Goal: Find specific page/section: Find specific page/section

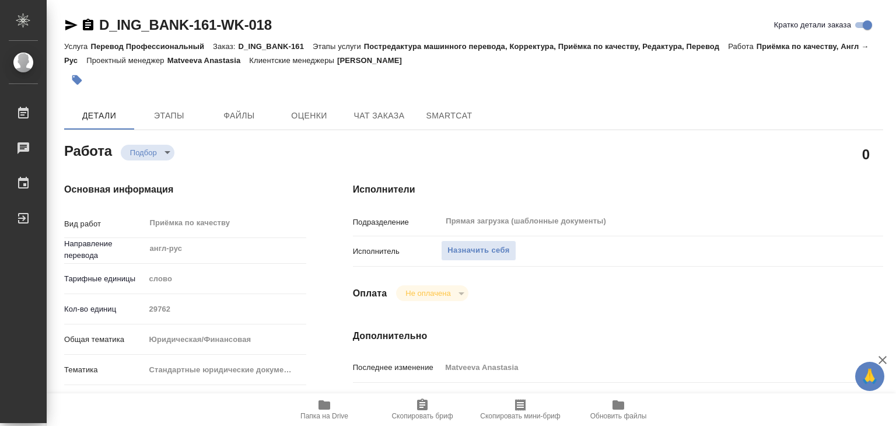
type textarea "x"
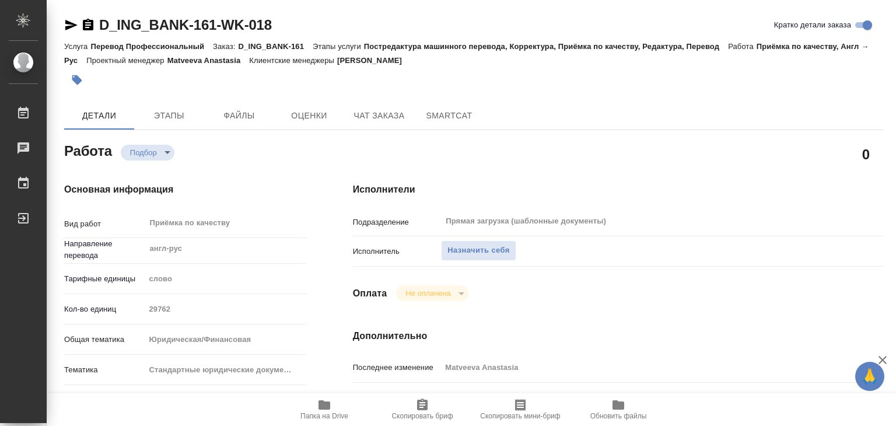
type textarea "x"
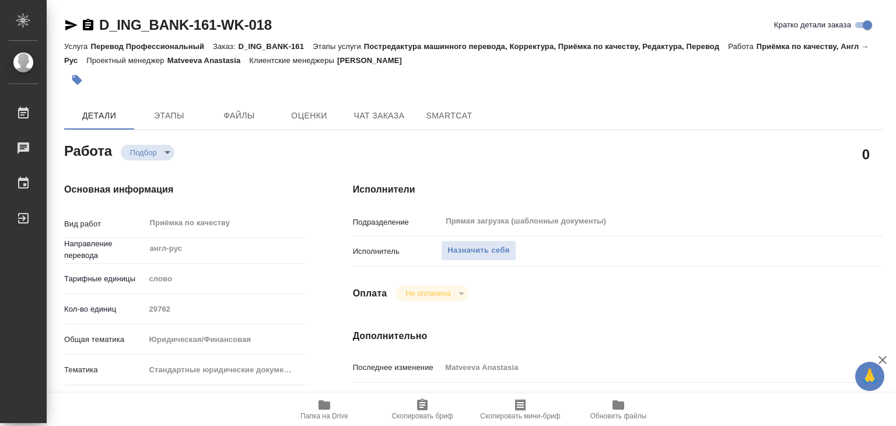
type textarea "x"
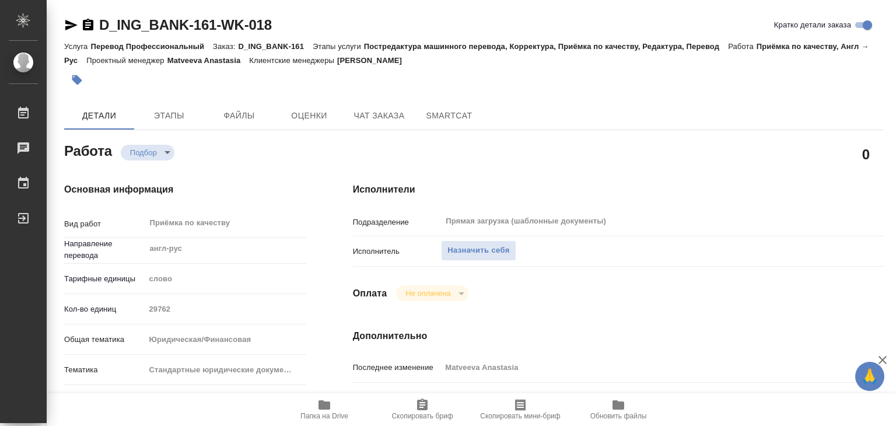
type textarea "x"
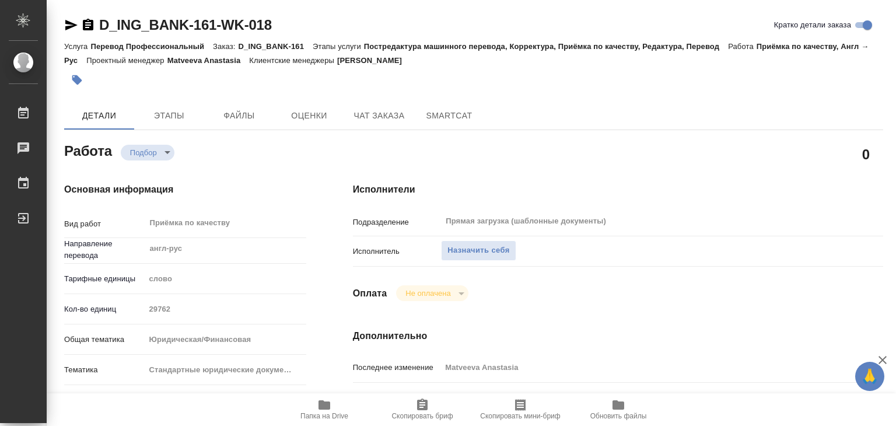
type textarea "x"
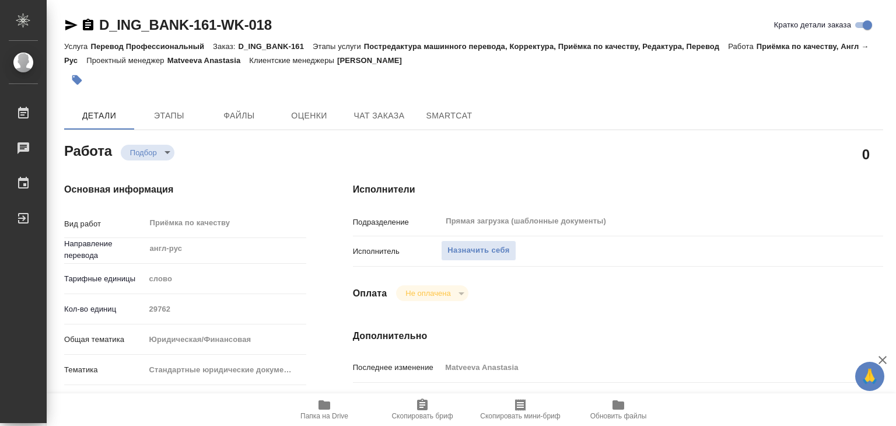
type textarea "x"
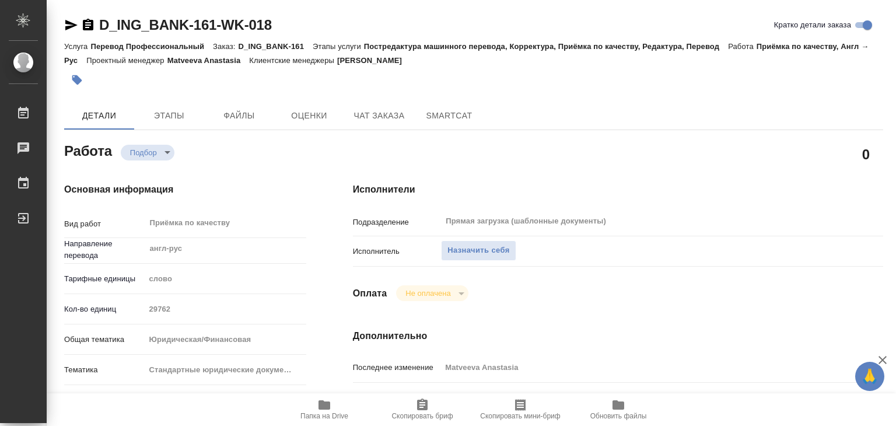
type textarea "x"
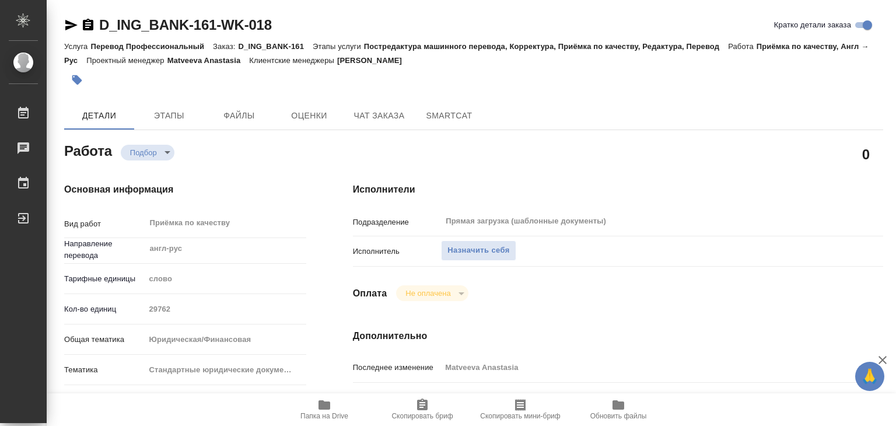
type textarea "x"
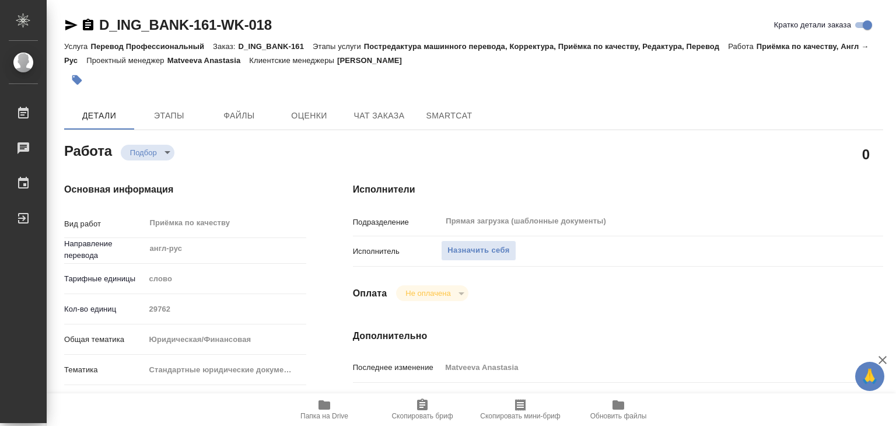
type textarea "x"
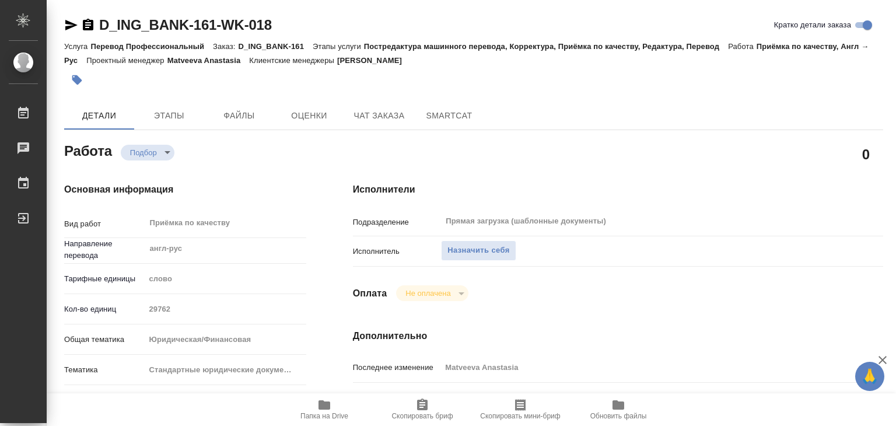
type textarea "x"
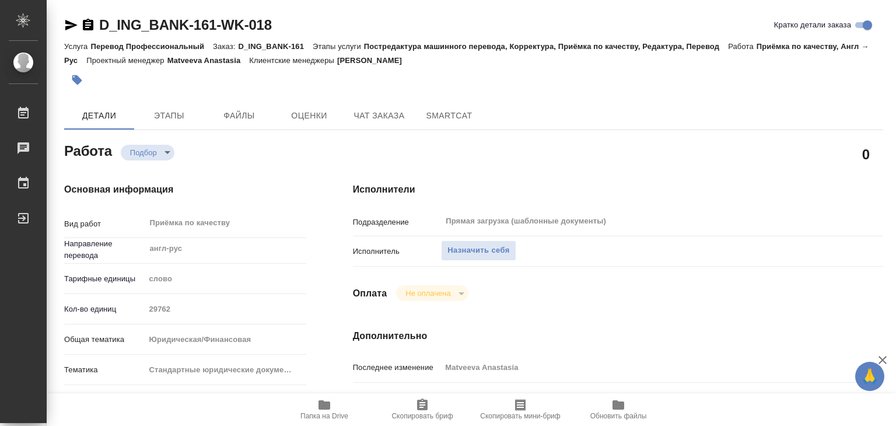
scroll to position [233, 0]
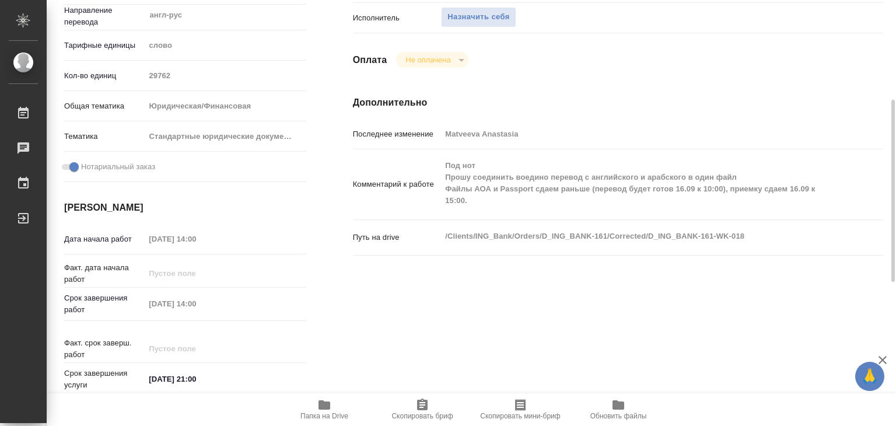
click at [527, 329] on div "Исполнители Подразделение Прямая загрузка (шаблонные документы) ​ Исполнитель Н…" at bounding box center [618, 175] width 577 height 498
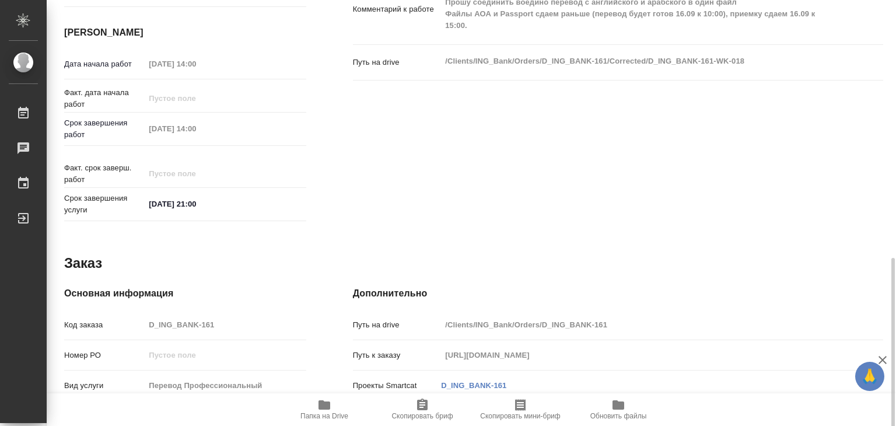
scroll to position [569, 0]
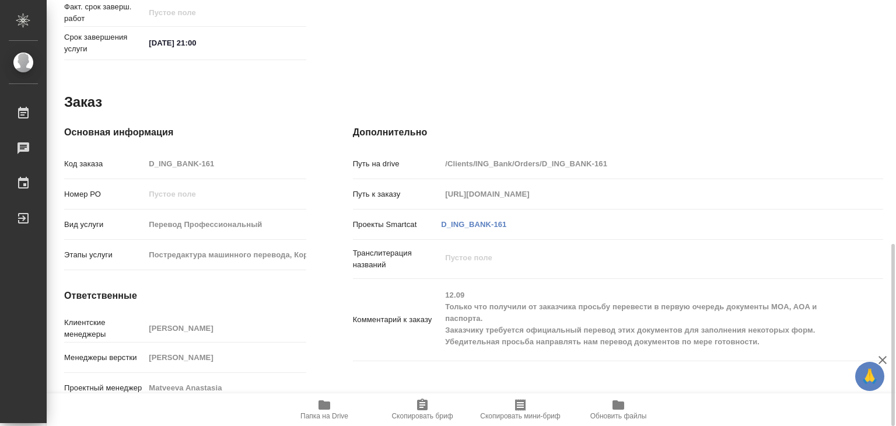
click at [327, 414] on span "Папка на Drive" at bounding box center [324, 416] width 48 height 8
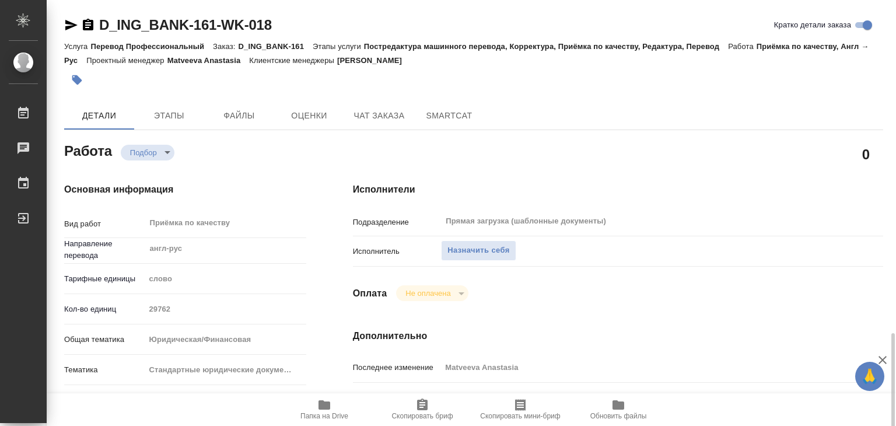
scroll to position [292, 0]
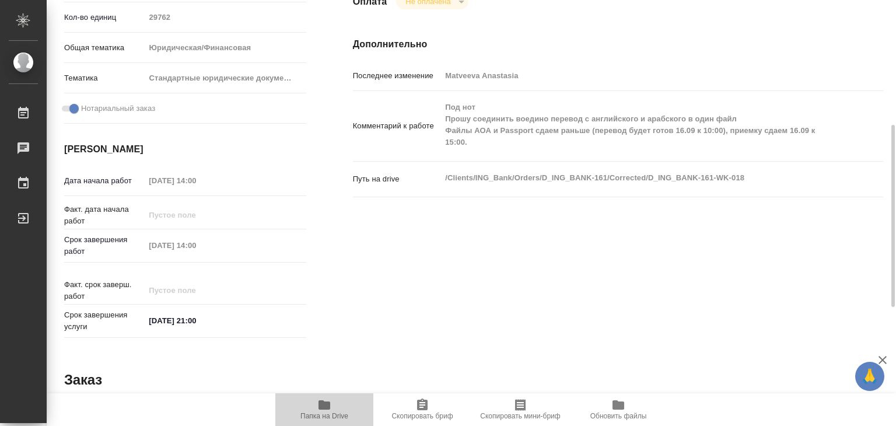
click at [325, 405] on icon "button" at bounding box center [324, 404] width 12 height 9
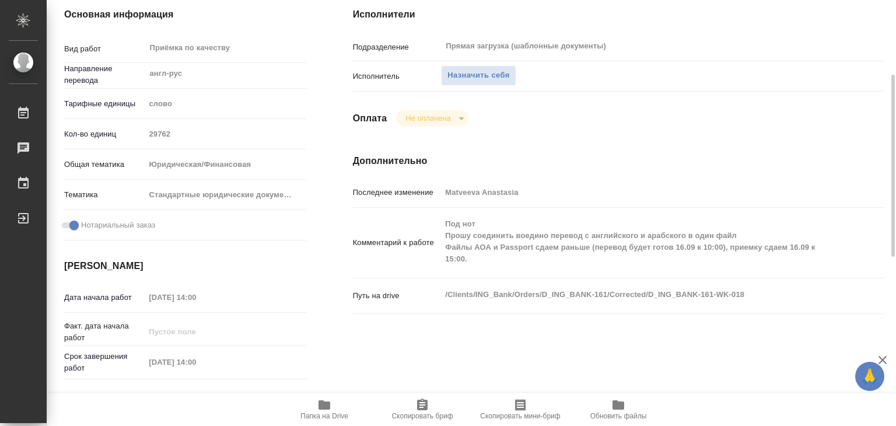
scroll to position [0, 0]
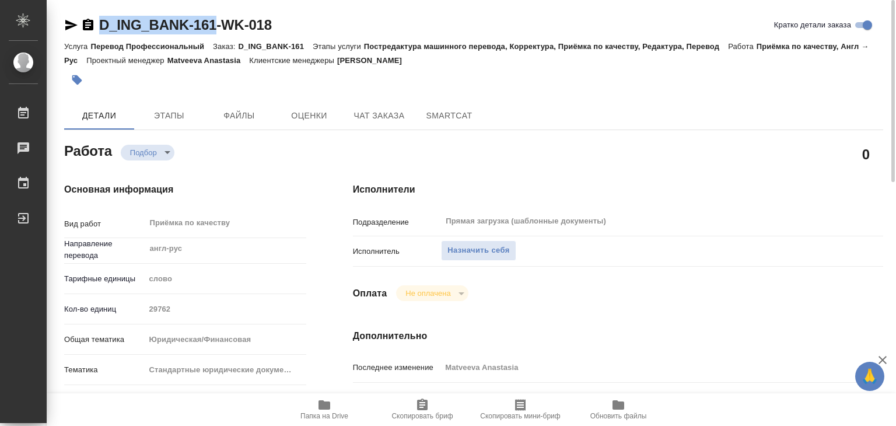
drag, startPoint x: 94, startPoint y: 12, endPoint x: 213, endPoint y: 24, distance: 119.7
copy link "D_ING_BANK-161"
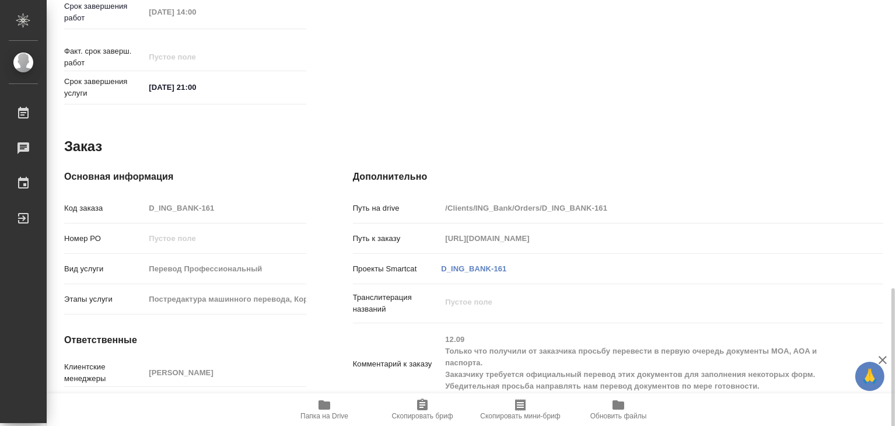
scroll to position [569, 0]
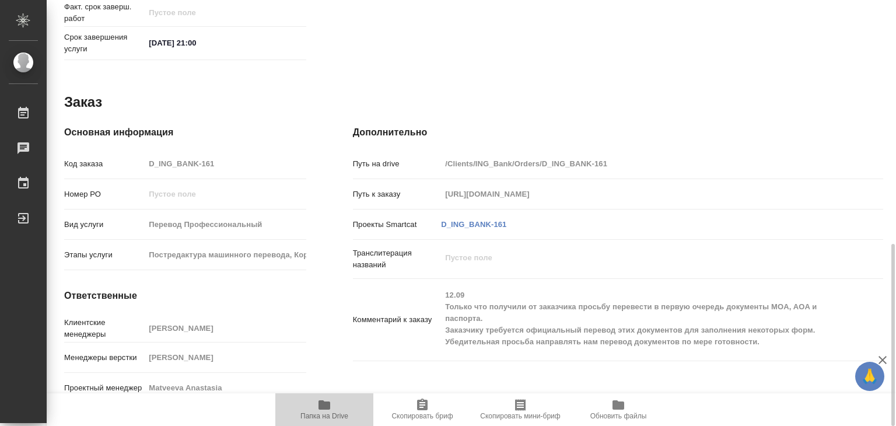
click at [338, 404] on span "Папка на Drive" at bounding box center [324, 409] width 84 height 22
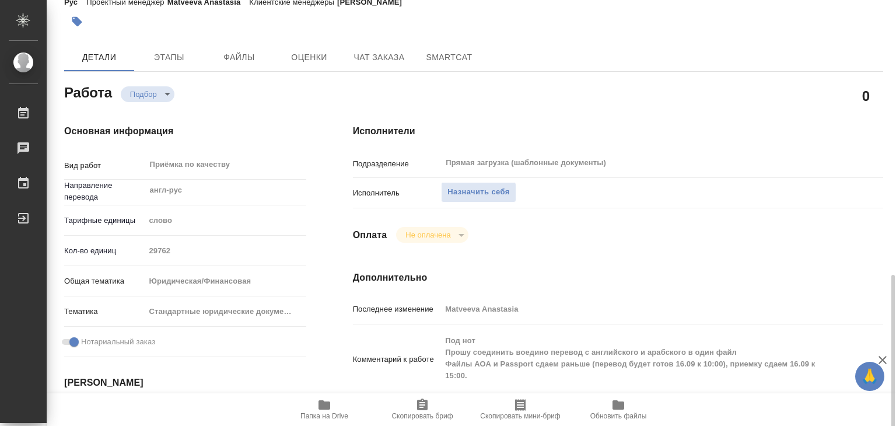
scroll to position [233, 0]
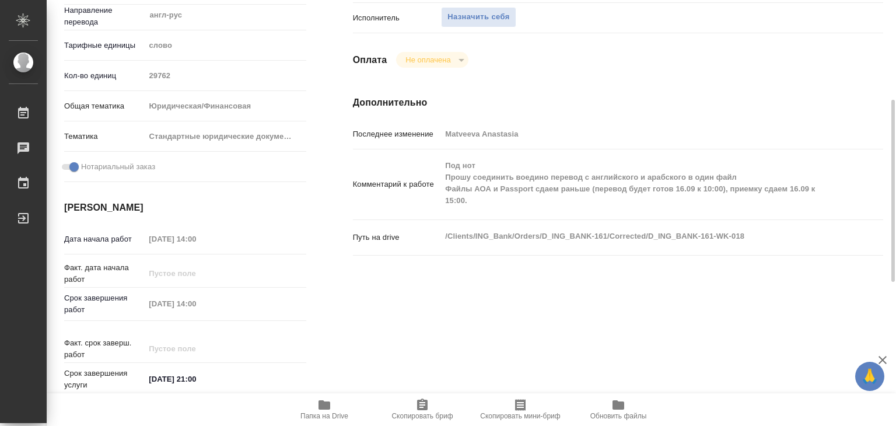
click at [586, 225] on div "/Clients/ING_Bank/Orders/D_ING_BANK-161/Corrected/D_ING_BANK-161-WK-018 x" at bounding box center [640, 238] width 398 height 26
